Goal: Task Accomplishment & Management: Complete application form

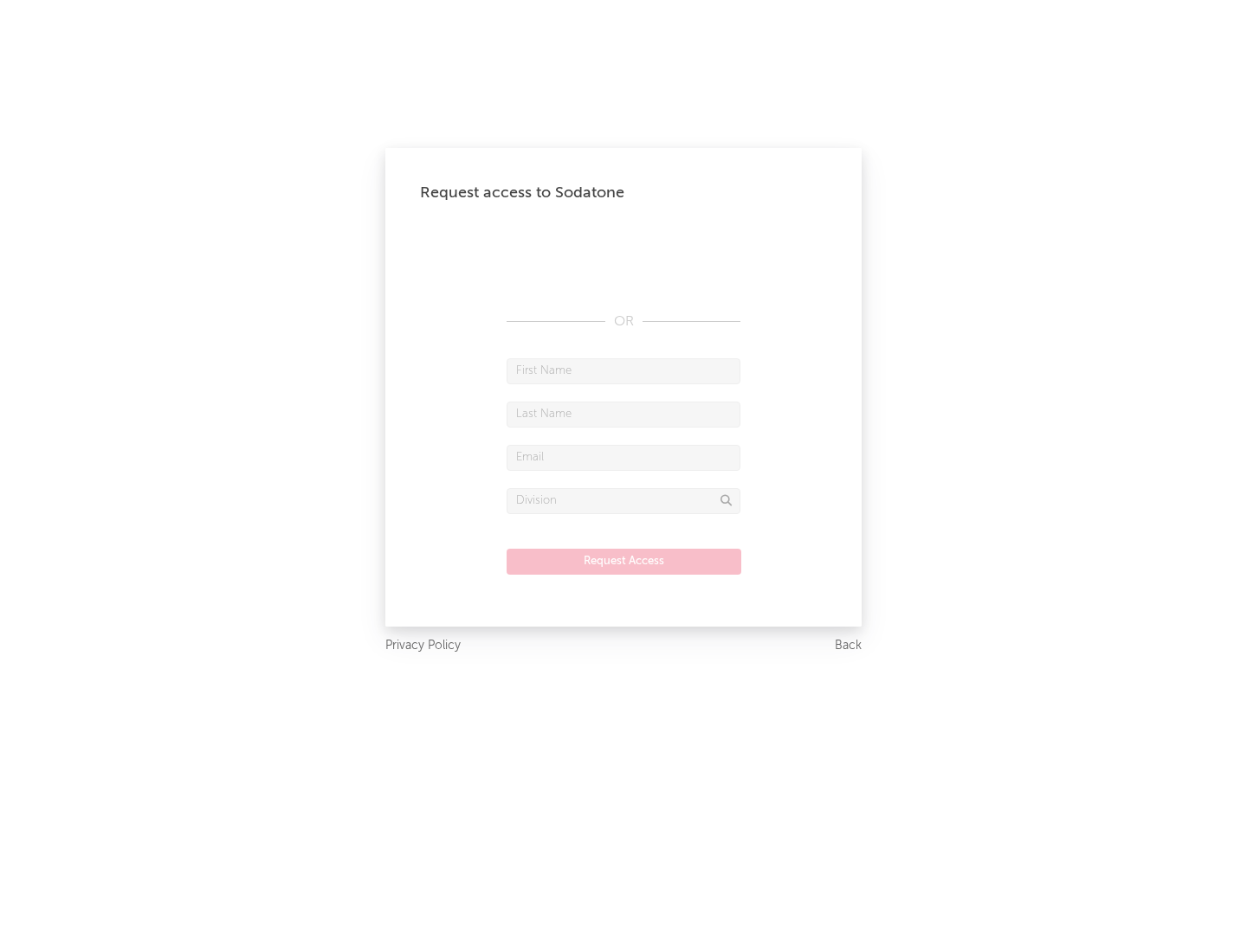
click at [623, 370] on input "text" at bounding box center [623, 371] width 234 height 26
type input "[PERSON_NAME]"
click at [623, 414] on input "text" at bounding box center [623, 415] width 234 height 26
type input "[PERSON_NAME]"
click at [623, 457] on input "text" at bounding box center [623, 457] width 234 height 26
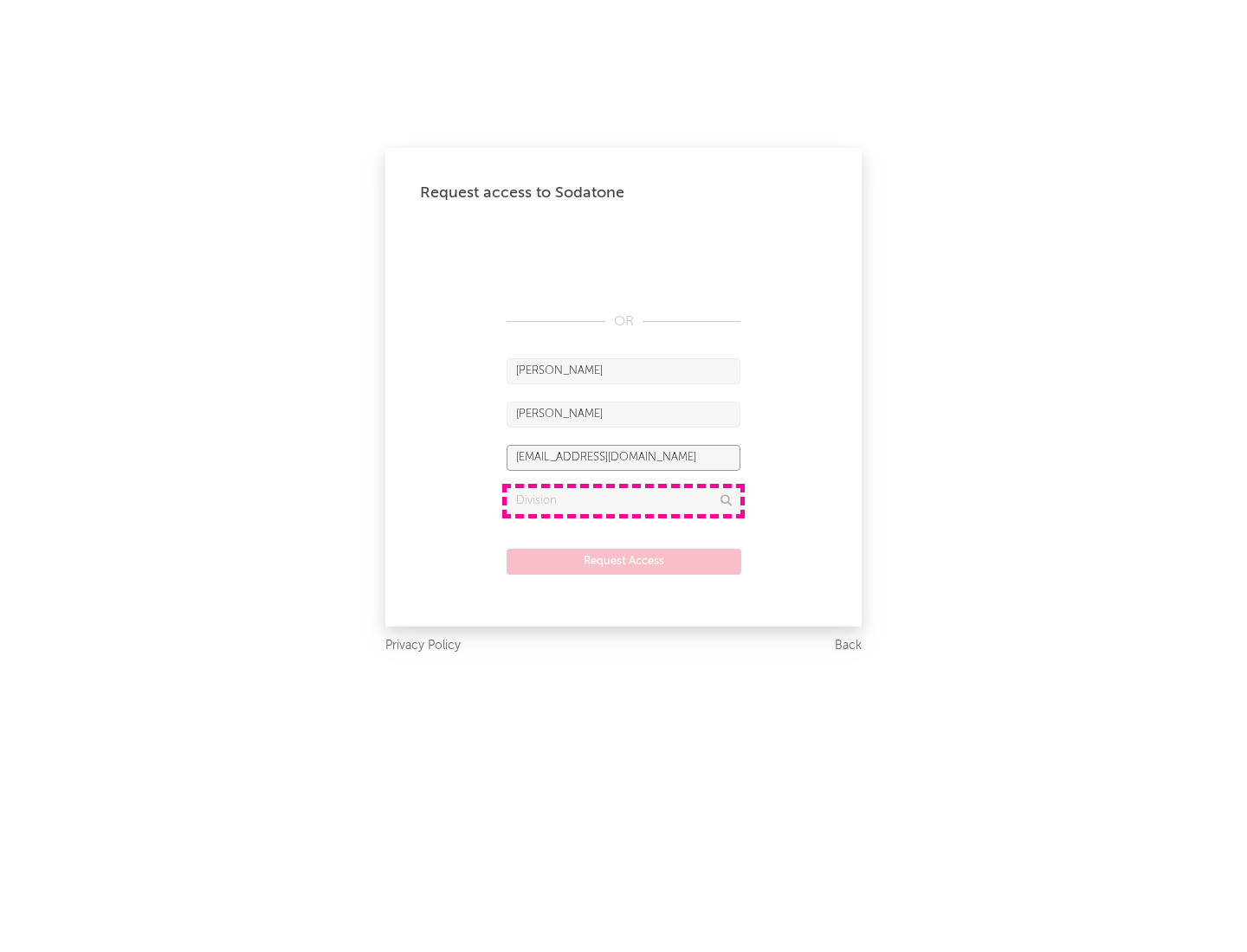
type input "[EMAIL_ADDRESS][DOMAIN_NAME]"
click at [623, 500] on input "text" at bounding box center [623, 501] width 234 height 26
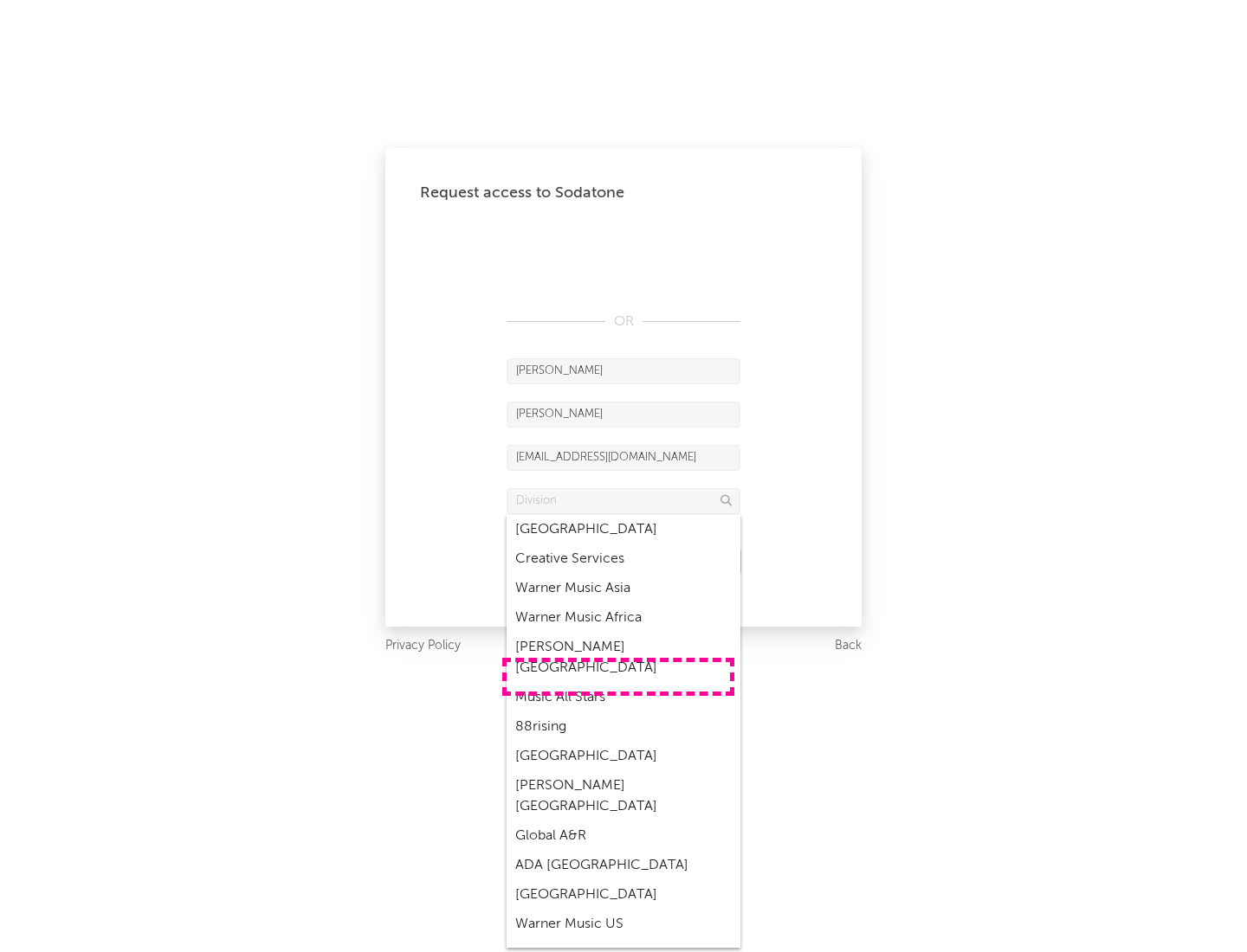
click at [618, 683] on div "Music All Stars" at bounding box center [623, 697] width 234 height 29
type input "Music All Stars"
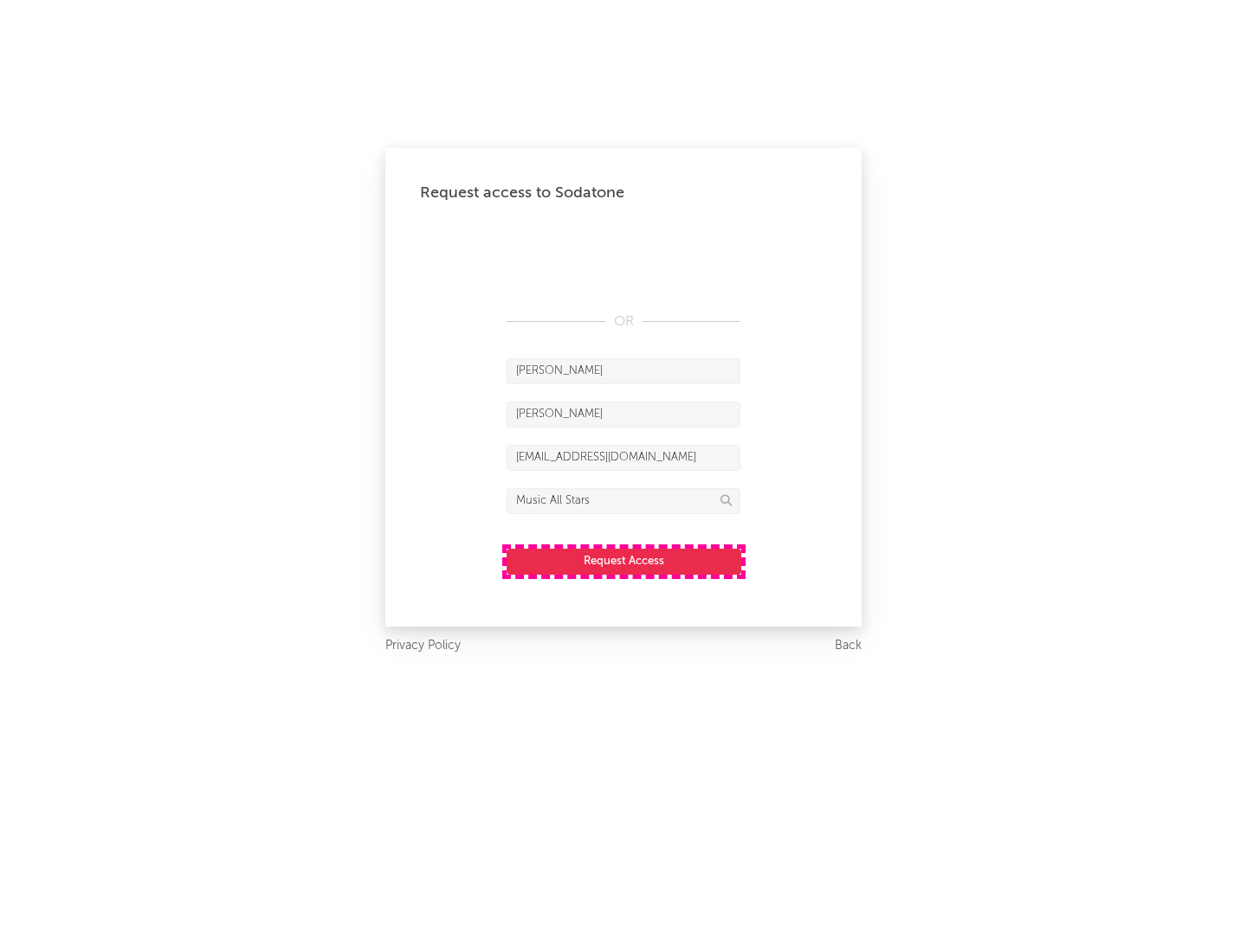
click at [623, 561] on button "Request Access" at bounding box center [624, 561] width 235 height 26
